Goal: Complete application form: Complete application form

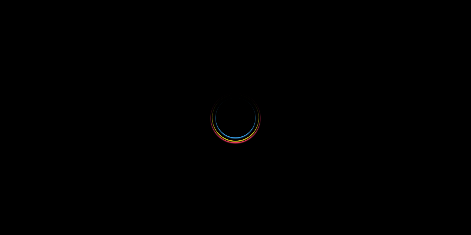
select select
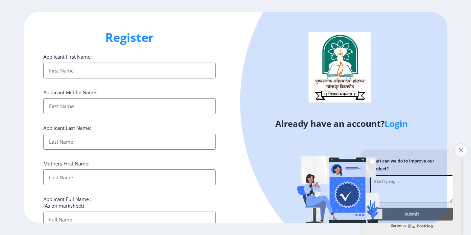
click at [459, 149] on button "Close survey" at bounding box center [462, 150] width 14 height 14
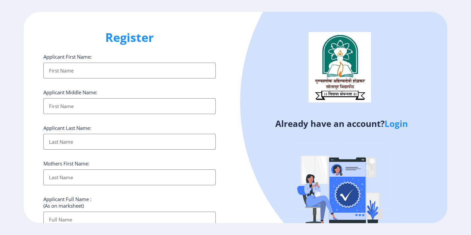
click at [392, 125] on link "Login" at bounding box center [396, 124] width 23 height 12
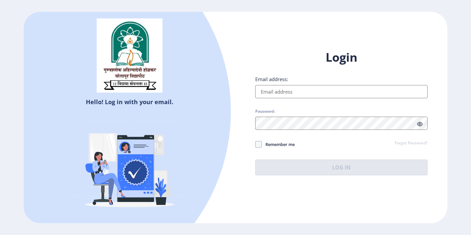
click at [365, 85] on input "Email address:" at bounding box center [341, 91] width 173 height 13
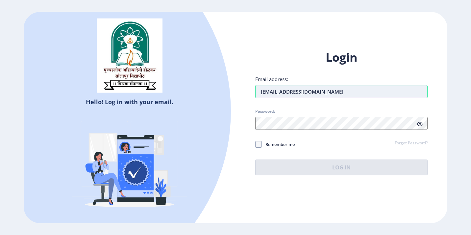
type input "[EMAIL_ADDRESS][DOMAIN_NAME]"
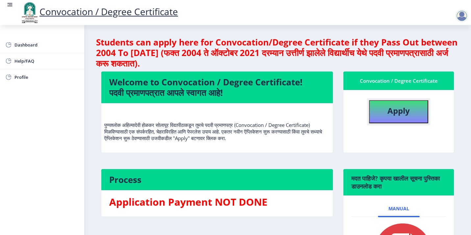
click at [384, 115] on button "Apply" at bounding box center [398, 111] width 59 height 23
select select
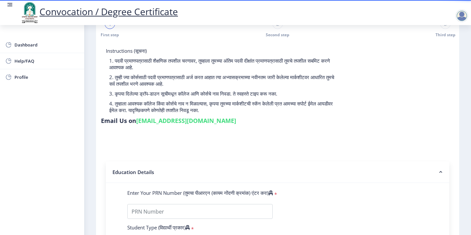
scroll to position [66, 0]
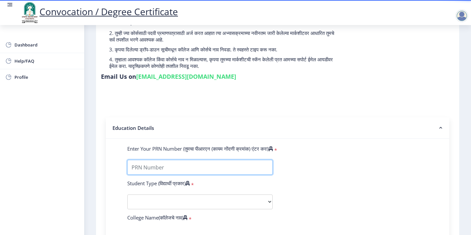
click at [214, 160] on input "Enter Your PRN Number (तुमचा पीआरएन (कायम नोंदणी क्रमांक) एंटर करा)" at bounding box center [200, 167] width 146 height 15
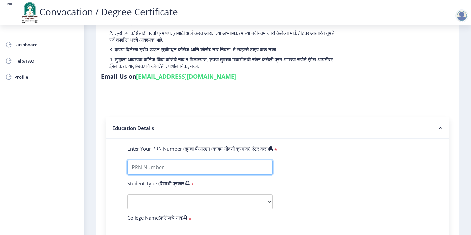
click at [223, 160] on input "Enter Your PRN Number (तुमचा पीआरएन (कायम नोंदणी क्रमांक) एंटर करा)" at bounding box center [200, 167] width 146 height 15
type input "2010032500444907"
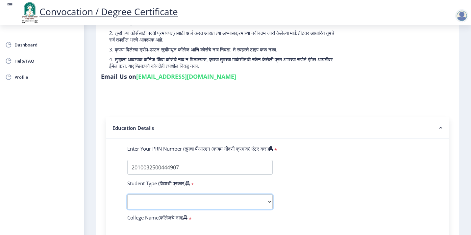
click at [218, 194] on select "Select Student Type Regular External" at bounding box center [200, 201] width 146 height 15
select select "Regular"
click at [127, 194] on select "Select Student Type Regular External" at bounding box center [200, 201] width 146 height 15
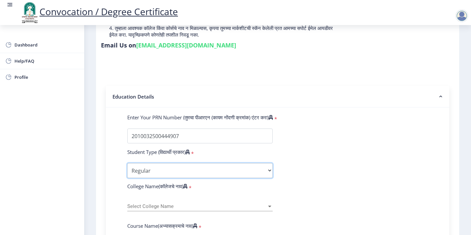
scroll to position [132, 0]
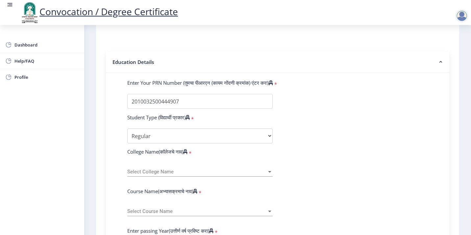
click at [215, 169] on span "Select College Name" at bounding box center [197, 172] width 140 height 6
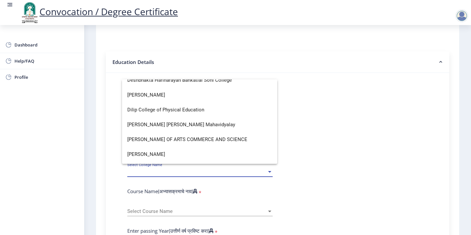
scroll to position [441, 0]
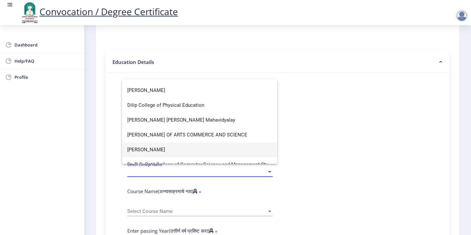
click at [212, 151] on span "[PERSON_NAME]" at bounding box center [199, 149] width 145 height 15
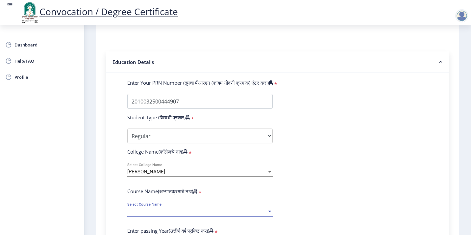
click at [172, 208] on span "Select Course Name" at bounding box center [197, 211] width 140 height 6
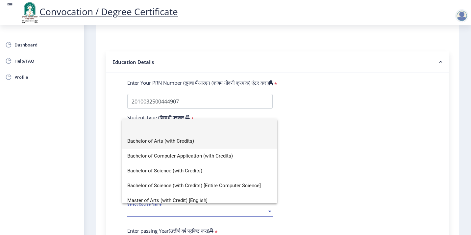
click at [183, 142] on span "Bachelor of Arts (with Credits)" at bounding box center [199, 141] width 145 height 15
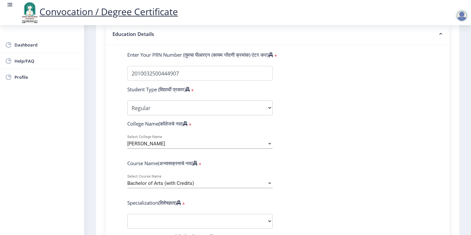
scroll to position [198, 0]
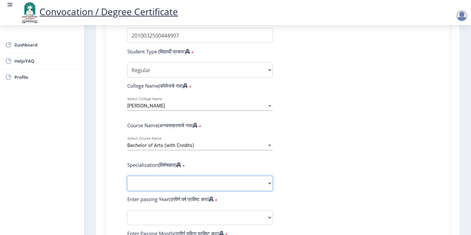
click at [189, 176] on select "Specialization English Geography Hindi Marathi Music Sanskrit Urdu Ancient Indi…" at bounding box center [200, 183] width 146 height 15
select select "English"
click at [127, 176] on select "Specialization English Geography Hindi Marathi Music Sanskrit Urdu Ancient Indi…" at bounding box center [200, 183] width 146 height 15
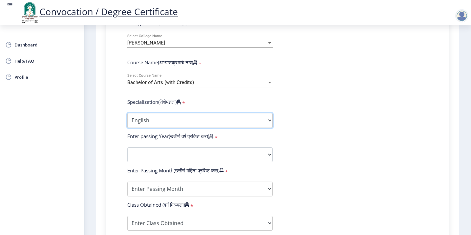
scroll to position [263, 0]
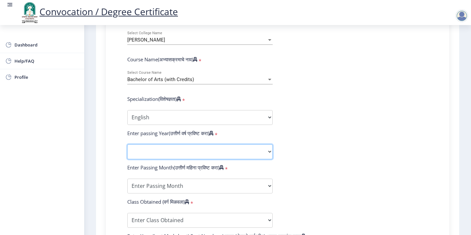
click at [178, 144] on select "2025 2024 2023 2022 2021 2020 2019 2018 2017 2016 2015 2014 2013 2012 2011 2010…" at bounding box center [200, 151] width 146 height 15
select select "2013"
click at [127, 144] on select "2025 2024 2023 2022 2021 2020 2019 2018 2017 2016 2015 2014 2013 2012 2011 2010…" at bounding box center [200, 151] width 146 height 15
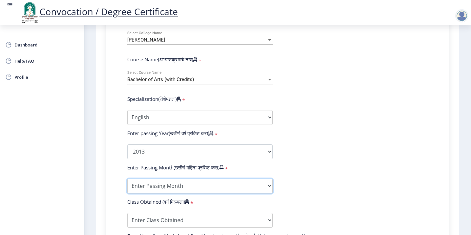
click at [167, 178] on select "Enter Passing Month March April May October November December" at bounding box center [200, 185] width 146 height 15
click at [265, 178] on select "Enter Passing Month March April May October November December" at bounding box center [200, 185] width 146 height 15
select select "April"
click at [127, 178] on select "Enter Passing Month March April May October November December" at bounding box center [200, 185] width 146 height 15
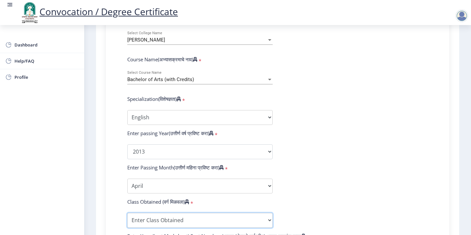
click at [237, 213] on select "Enter Class Obtained FIRST CLASS WITH DISTINCTION FIRST CLASS HIGHER SECOND CLA…" at bounding box center [200, 220] width 146 height 15
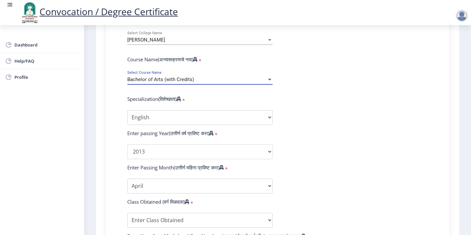
click at [226, 77] on div "Bachelor of Arts (with Credits)" at bounding box center [197, 80] width 140 height 6
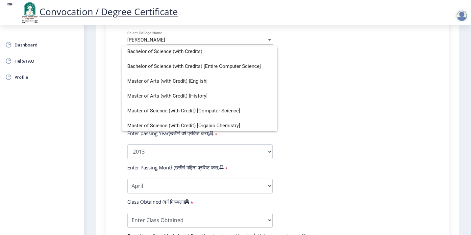
scroll to position [49, 0]
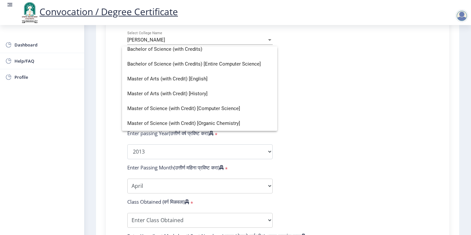
click at [336, 147] on div at bounding box center [235, 117] width 471 height 235
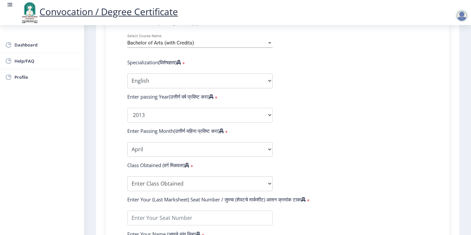
scroll to position [362, 0]
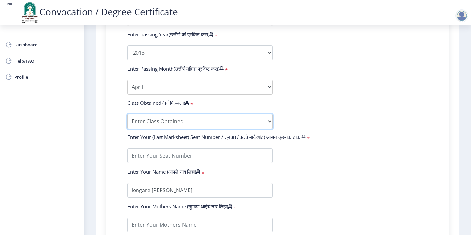
click at [256, 114] on select "Enter Class Obtained FIRST CLASS WITH DISTINCTION FIRST CLASS HIGHER SECOND CLA…" at bounding box center [200, 121] width 146 height 15
select select "PASS CLASS"
click at [127, 114] on select "Enter Class Obtained FIRST CLASS WITH DISTINCTION FIRST CLASS HIGHER SECOND CLA…" at bounding box center [200, 121] width 146 height 15
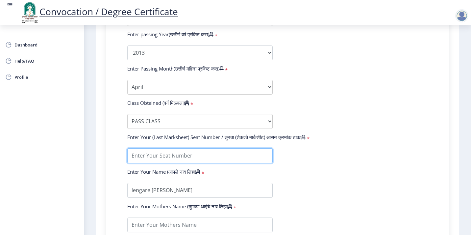
click at [254, 148] on input "textarea" at bounding box center [200, 155] width 146 height 15
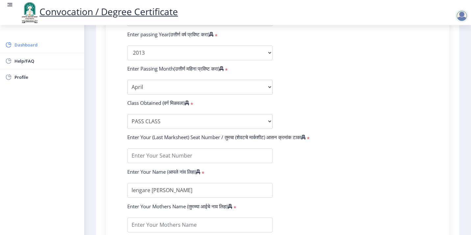
click at [51, 39] on link "Dashboard" at bounding box center [42, 45] width 84 height 16
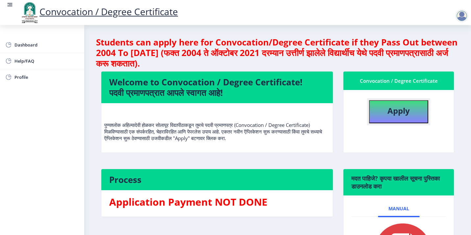
click at [395, 111] on b "Apply" at bounding box center [399, 110] width 22 height 11
select select
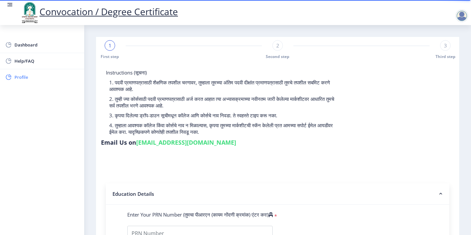
click at [28, 78] on span "Profile" at bounding box center [46, 77] width 65 height 8
select select
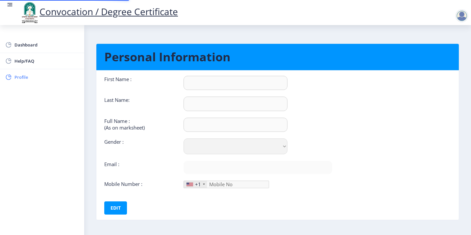
type input "[PERSON_NAME]"
type input "lengare"
type input "lengare [PERSON_NAME]"
select select "[DEMOGRAPHIC_DATA]"
type input "[EMAIL_ADDRESS][DOMAIN_NAME]"
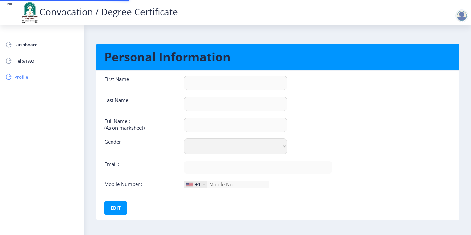
type input "9325181595"
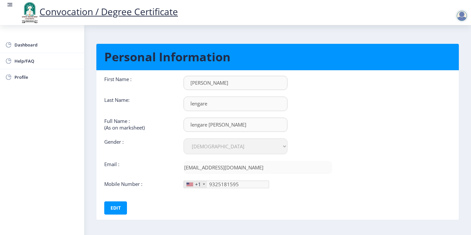
click at [191, 104] on input "lengare" at bounding box center [236, 103] width 104 height 14
click at [115, 210] on button "Edit" at bounding box center [115, 207] width 23 height 13
click at [192, 103] on input "lengare" at bounding box center [236, 103] width 104 height 14
type input "Lengare"
click at [245, 124] on input "lengare [PERSON_NAME]" at bounding box center [236, 125] width 104 height 14
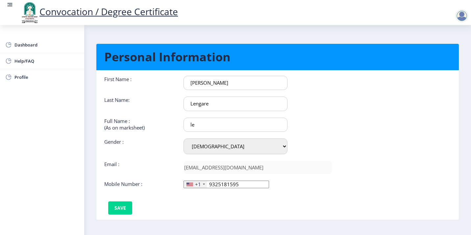
type input "l"
type input "LENGARE [PERSON_NAME]"
click at [123, 210] on button "Save" at bounding box center [120, 207] width 24 height 13
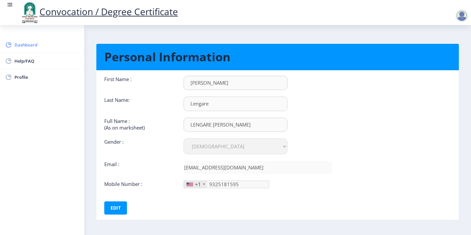
click at [28, 45] on span "Dashboard" at bounding box center [46, 45] width 65 height 8
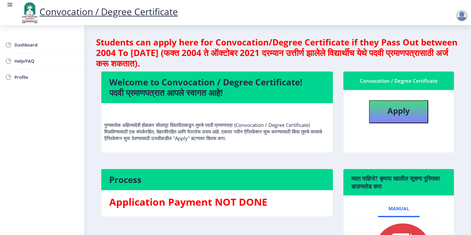
click at [461, 21] on div at bounding box center [462, 15] width 13 height 13
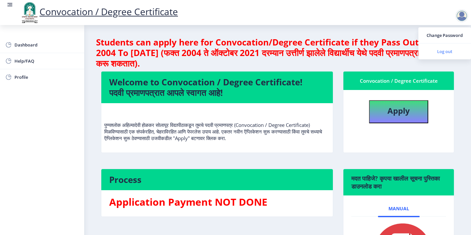
click at [443, 51] on span "Log out" at bounding box center [445, 51] width 42 height 8
